Goal: Navigation & Orientation: Find specific page/section

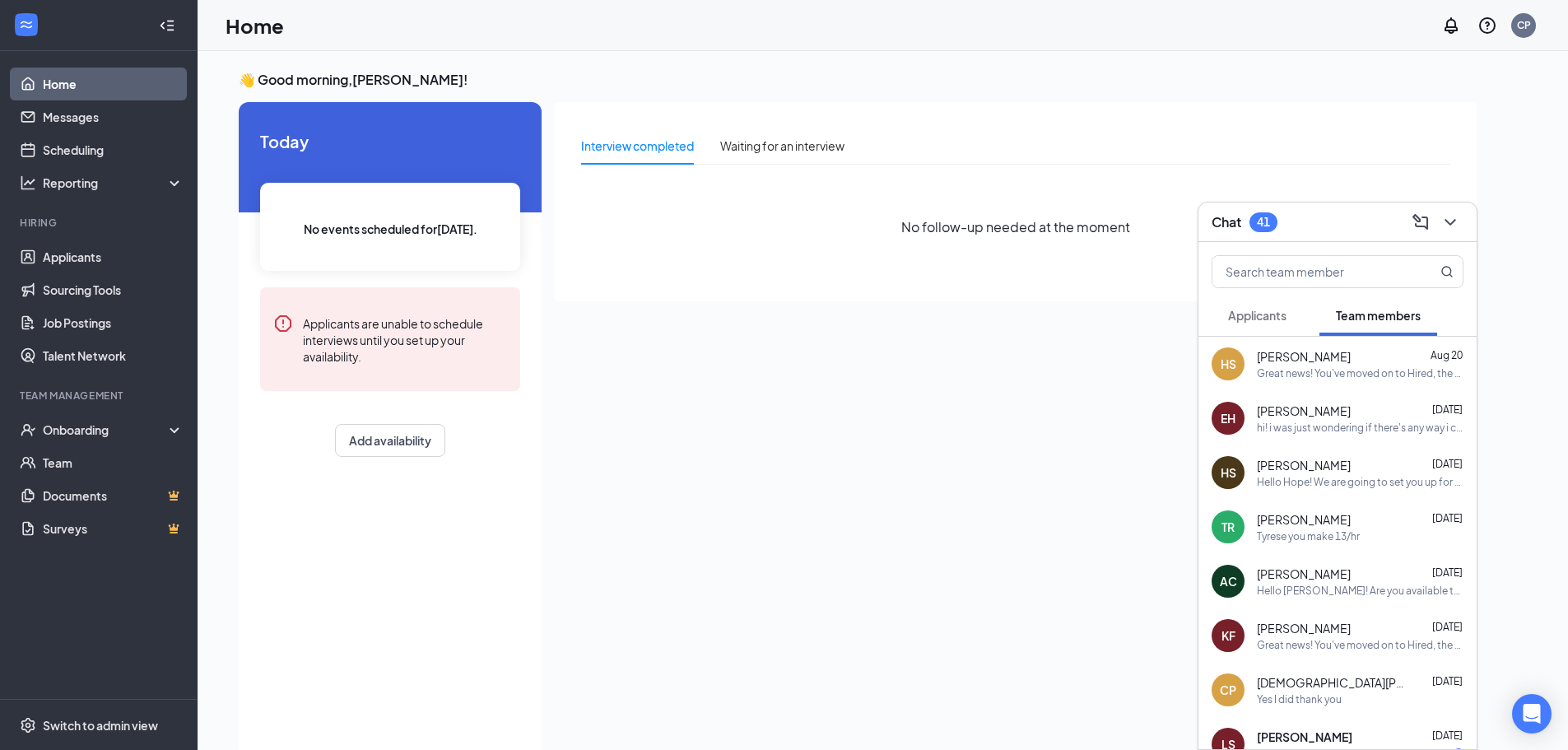
click at [1320, 227] on div "Chat 41" at bounding box center [1337, 221] width 252 height 26
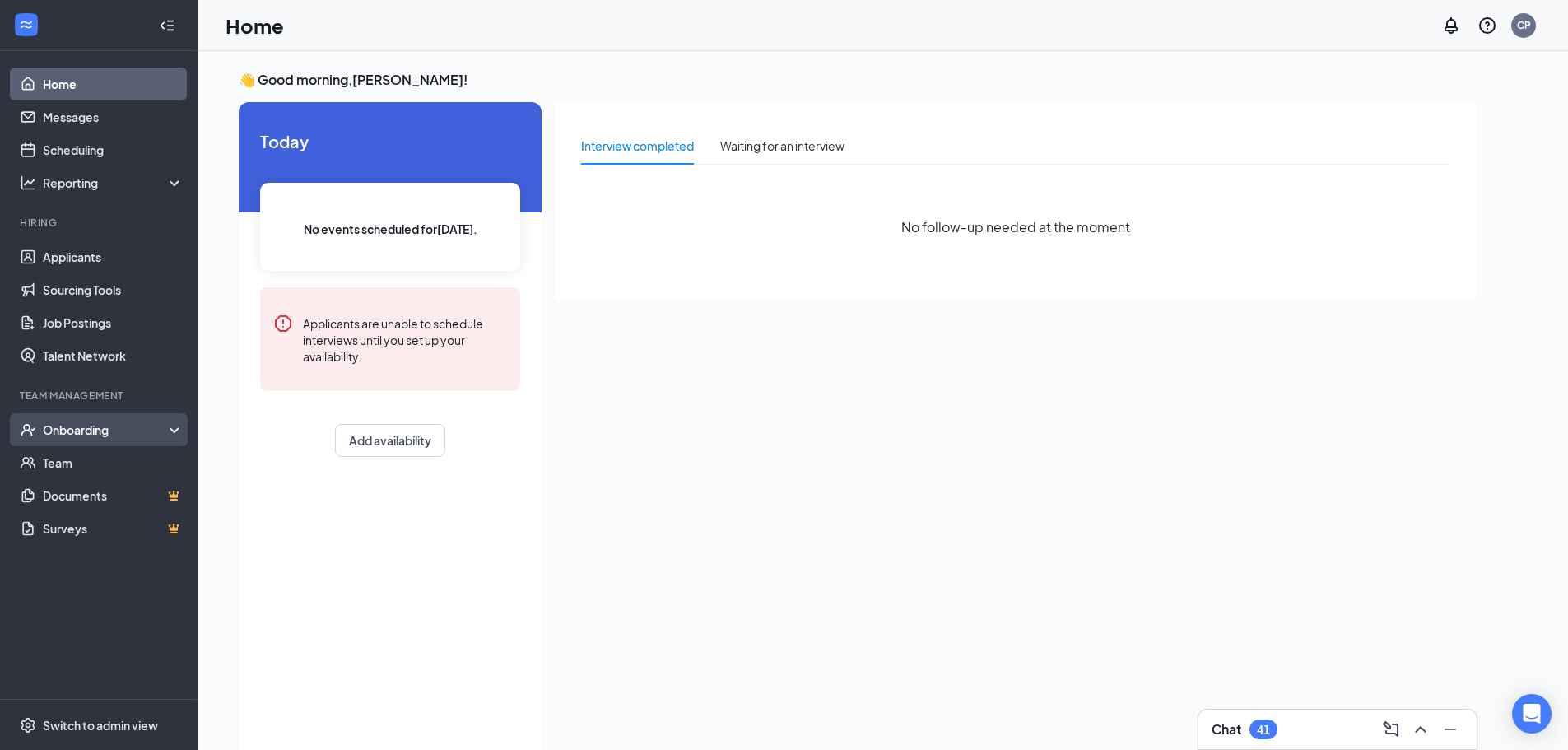
click at [67, 440] on div "Onboarding" at bounding box center [99, 430] width 198 height 33
click at [63, 461] on link "Team" at bounding box center [113, 462] width 141 height 33
